Goal: Transaction & Acquisition: Purchase product/service

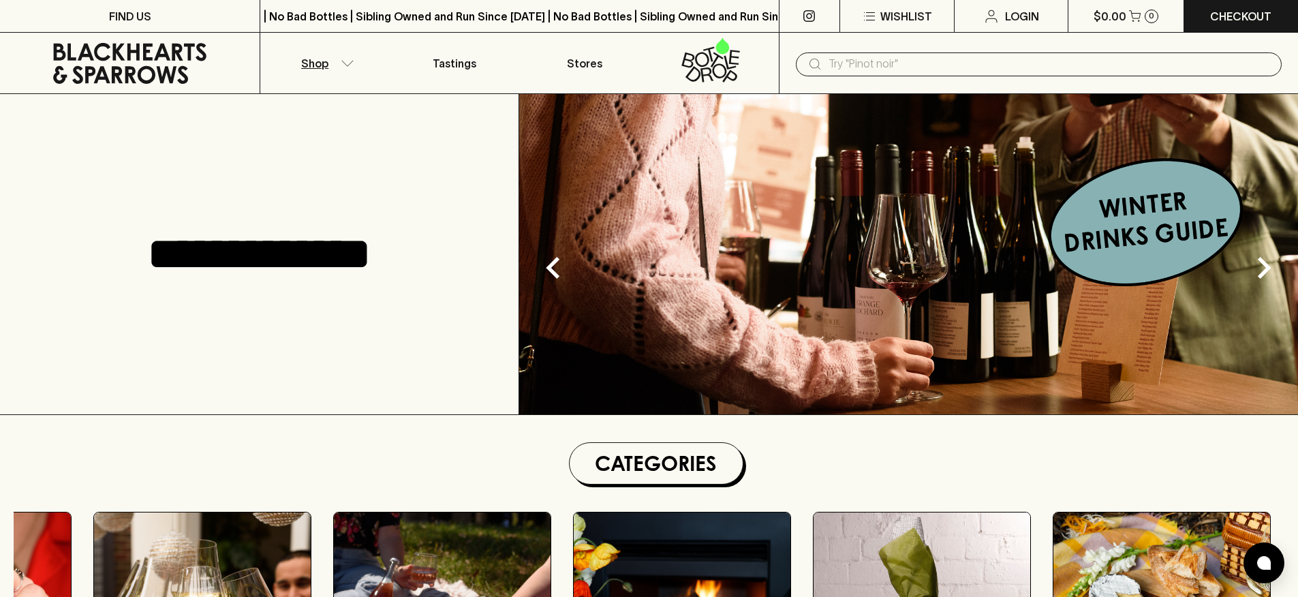
click at [345, 64] on icon "button" at bounding box center [348, 63] width 14 height 7
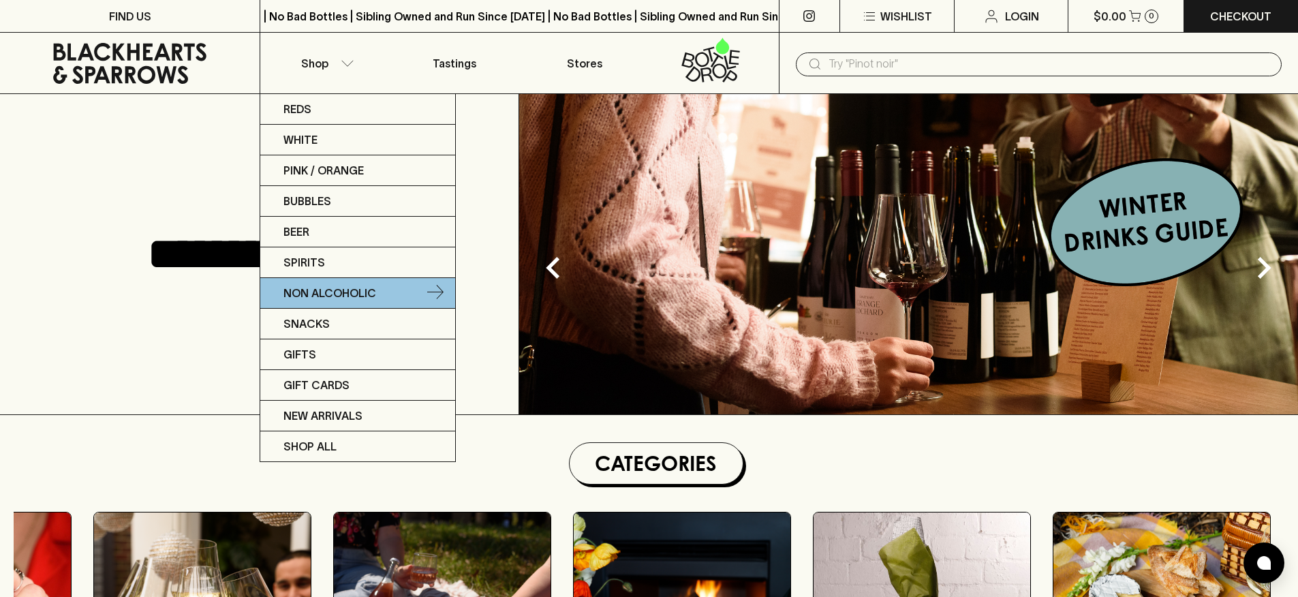
click at [304, 291] on p "Non Alcoholic" at bounding box center [329, 293] width 93 height 16
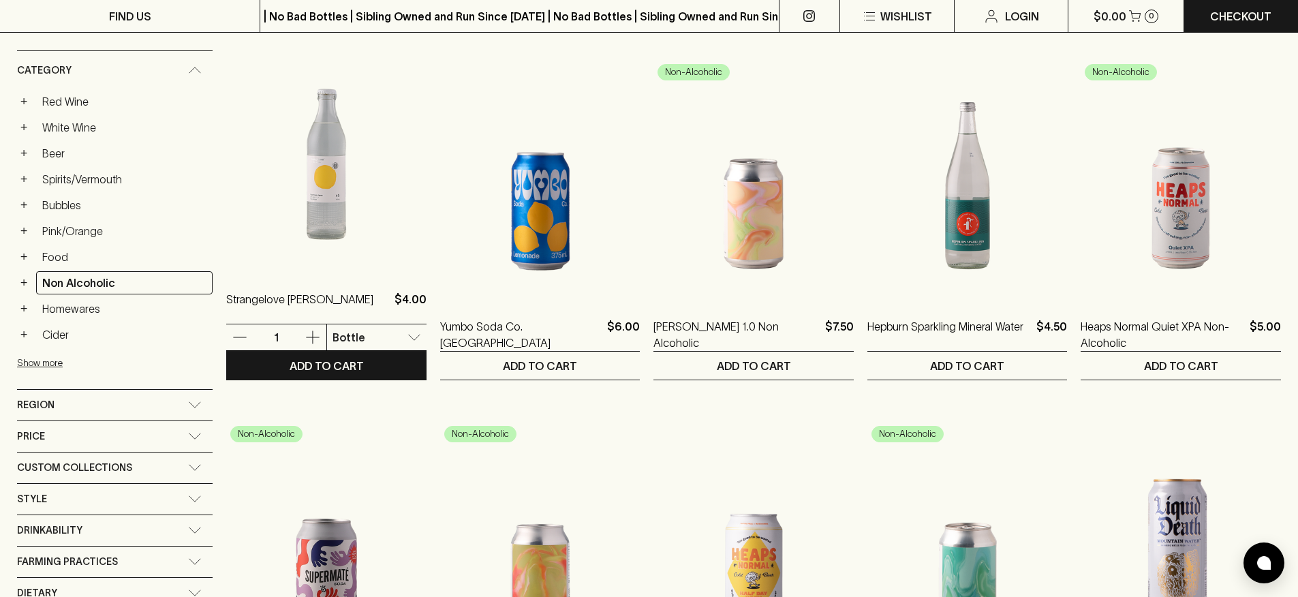
scroll to position [238, 0]
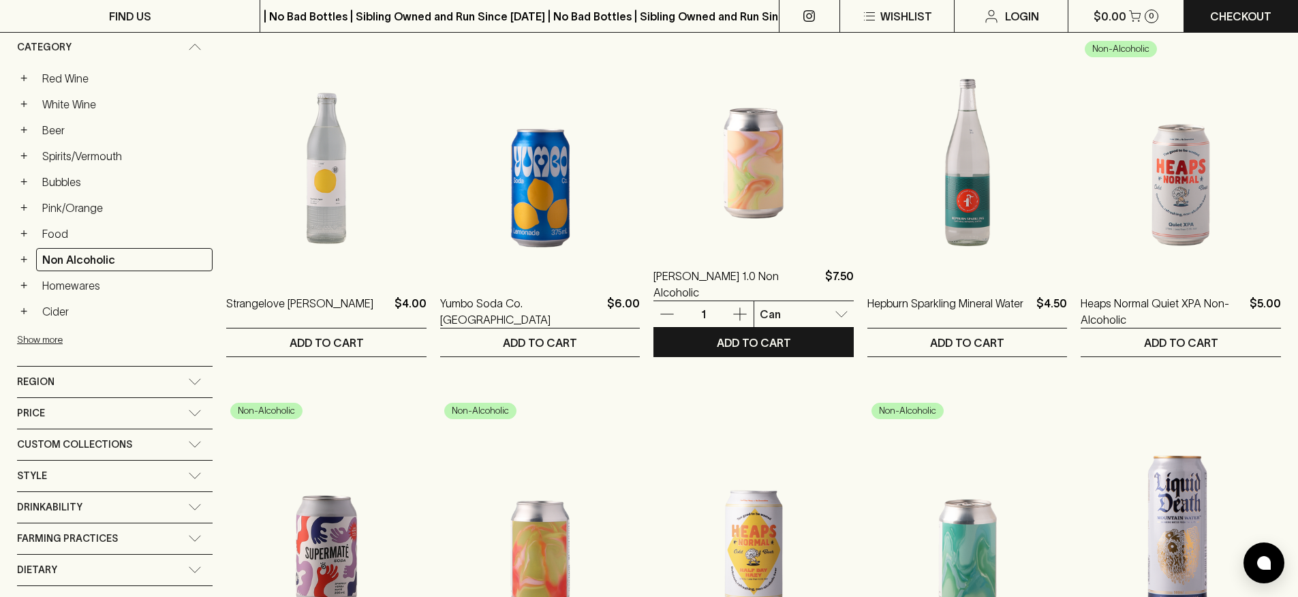
click at [752, 225] on img at bounding box center [753, 128] width 200 height 238
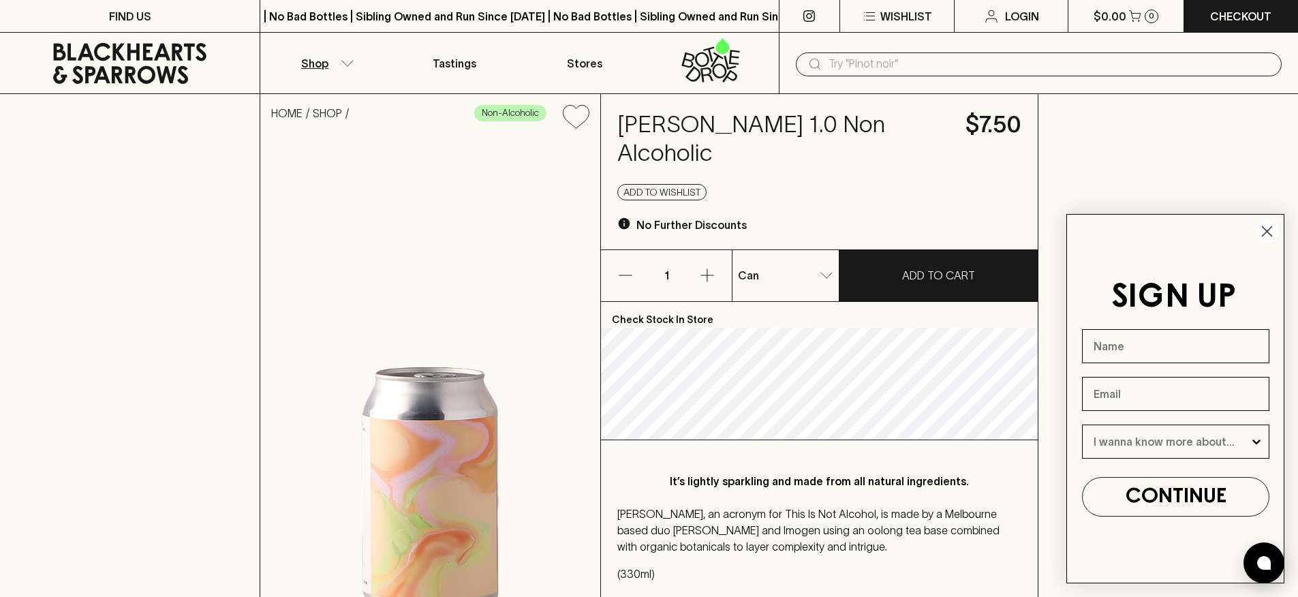
click at [353, 61] on icon "button" at bounding box center [348, 63] width 14 height 7
